Goal: Transaction & Acquisition: Obtain resource

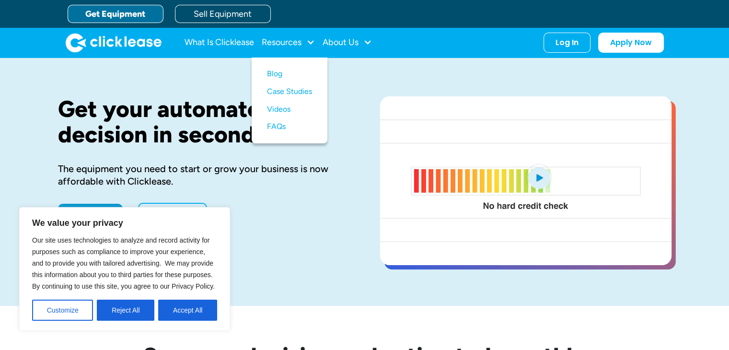
click at [369, 62] on div "Get your automated decision in seconds. The equipment you need to start or grow…" at bounding box center [364, 182] width 613 height 248
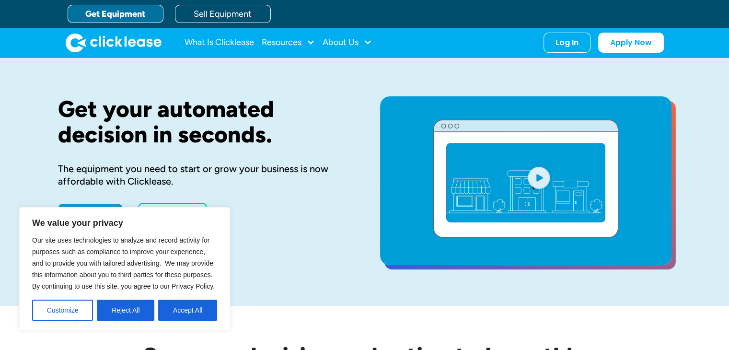
click at [109, 12] on link "Get Equipment" at bounding box center [116, 14] width 96 height 18
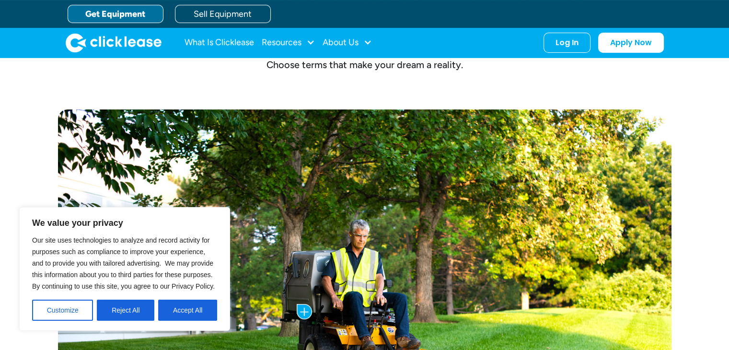
scroll to position [320, 0]
